Goal: Transaction & Acquisition: Purchase product/service

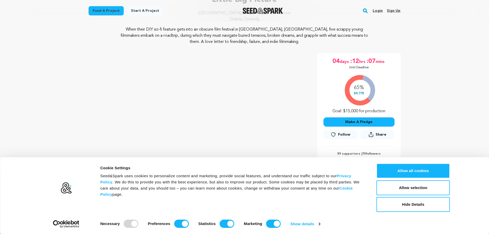
scroll to position [51, 0]
click at [364, 121] on button "Make A Pledge" at bounding box center [358, 122] width 71 height 9
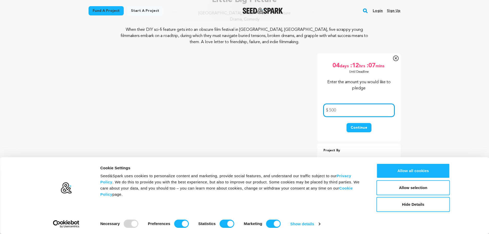
type input "500"
click at [360, 128] on button "Continue" at bounding box center [359, 127] width 25 height 9
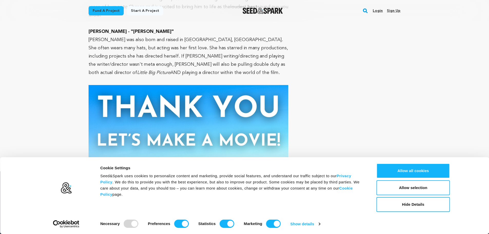
scroll to position [1571, 0]
